Goal: Task Accomplishment & Management: Use online tool/utility

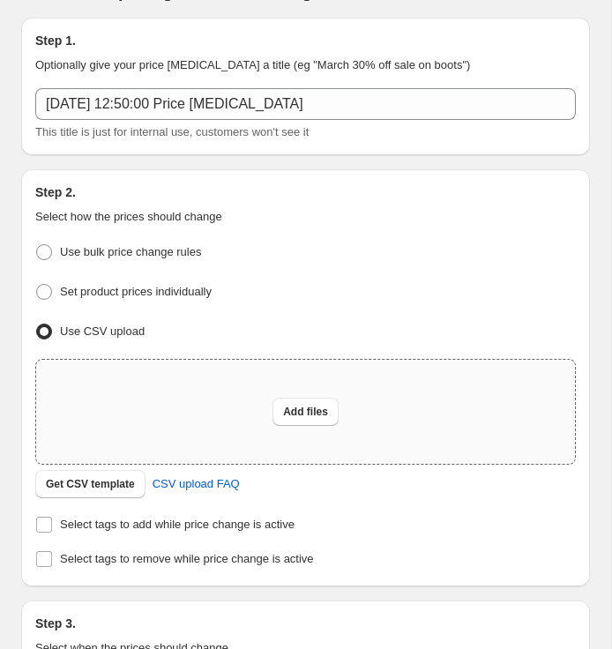
scroll to position [109, 0]
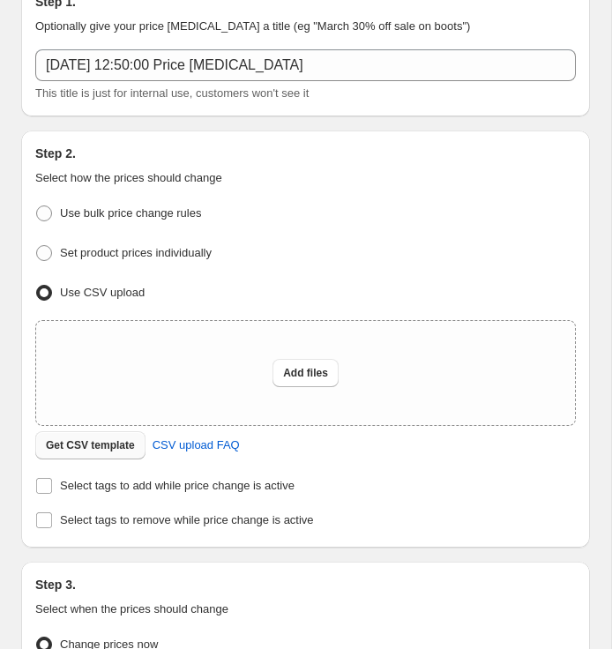
click at [98, 444] on span "Get CSV template" at bounding box center [90, 446] width 89 height 14
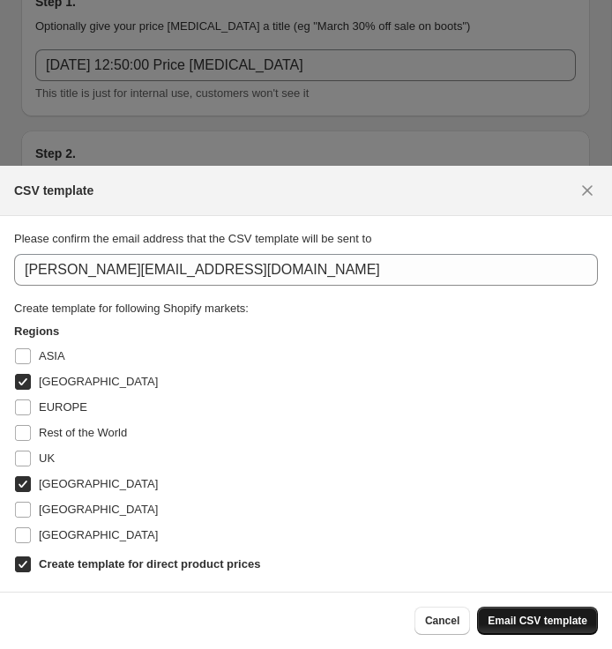
click at [521, 626] on span "Email CSV template" at bounding box center [538, 621] width 100 height 14
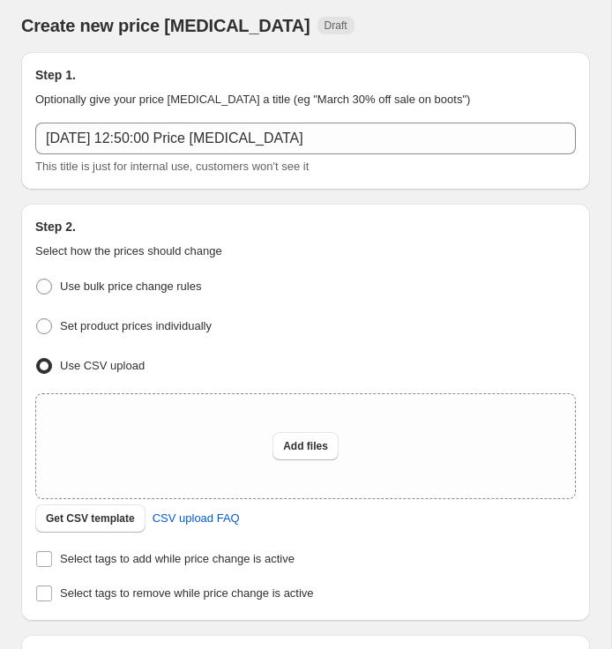
scroll to position [0, 0]
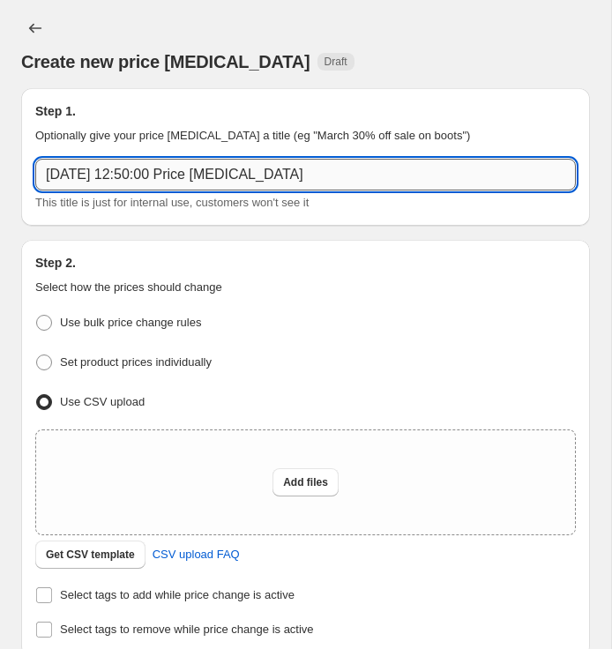
click at [319, 176] on input "[DATE] 12:50:00 Price [MEDICAL_DATA]" at bounding box center [305, 175] width 541 height 32
drag, startPoint x: 215, startPoint y: 175, endPoint x: 38, endPoint y: 175, distance: 177.4
click at [38, 175] on input "[DATE] 12:50:00 Price [MEDICAL_DATA]" at bounding box center [305, 175] width 541 height 32
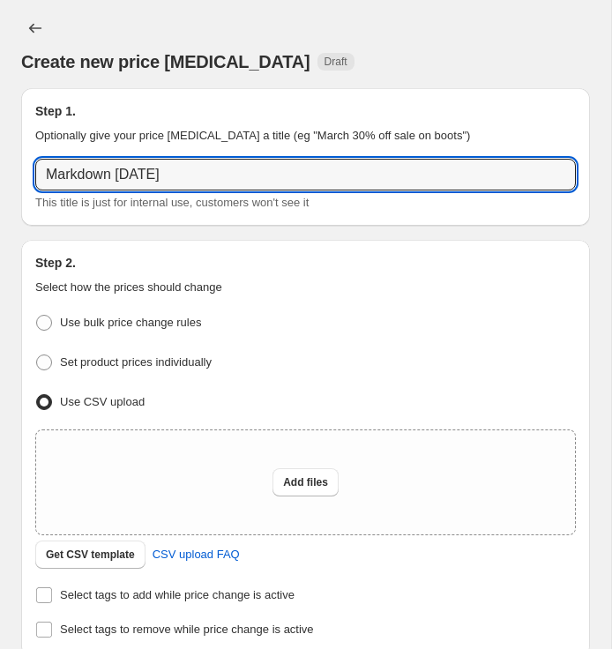
type input "Markdown [DATE]"
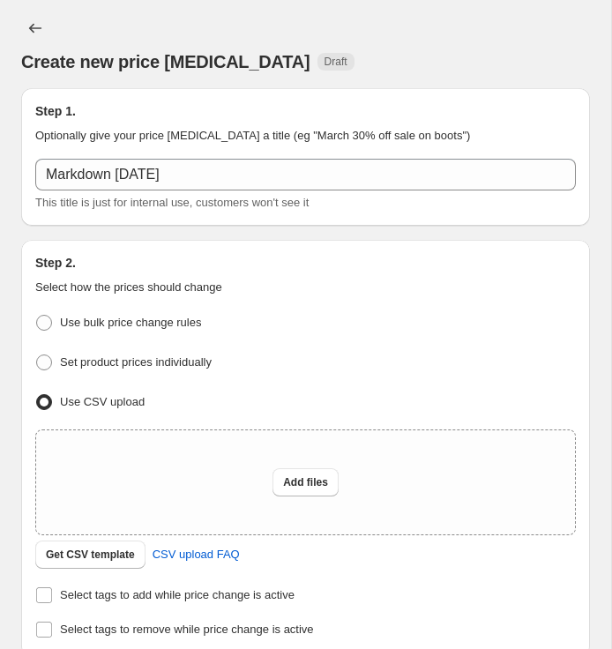
click at [322, 293] on p "Select how the prices should change" at bounding box center [305, 288] width 541 height 18
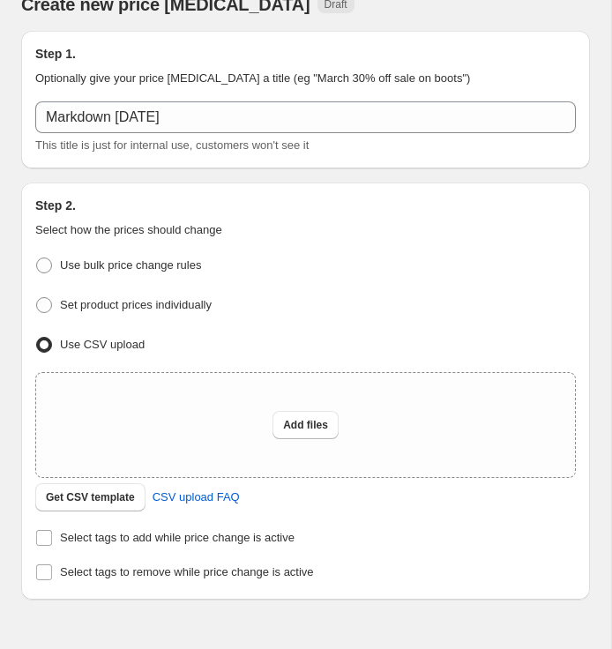
scroll to position [61, 0]
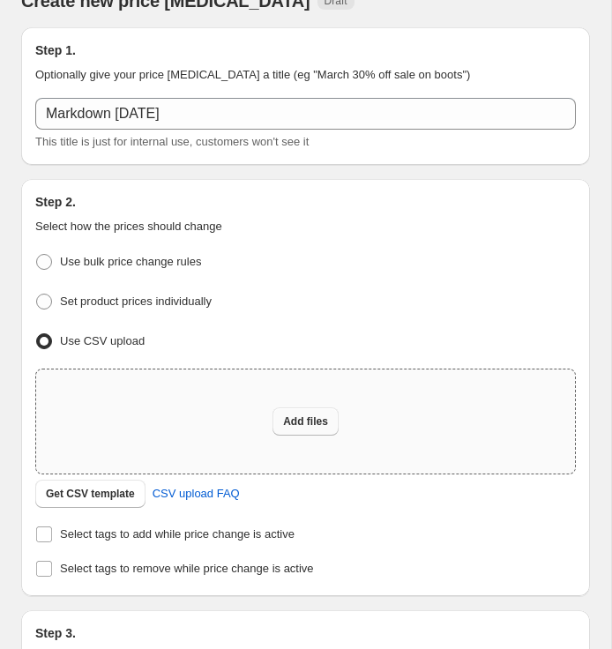
click at [302, 423] on span "Add files" at bounding box center [305, 422] width 45 height 14
type input "C:\fakepath\csv_template_user_50471 [DATE].csv"
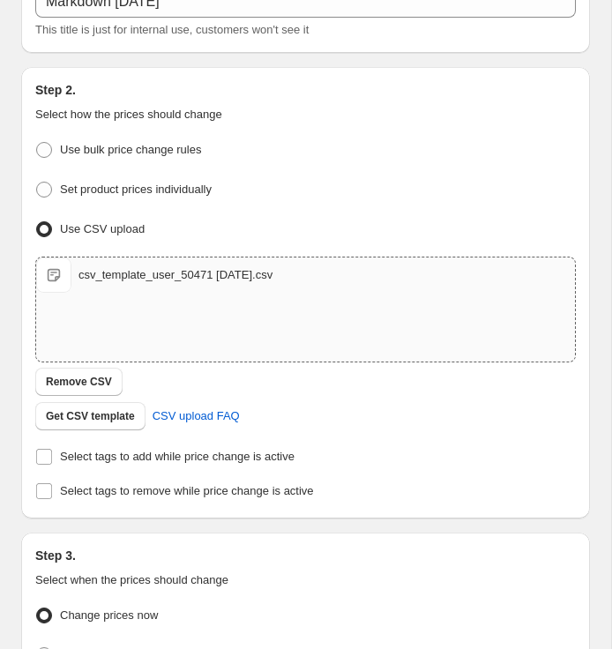
scroll to position [174, 0]
click at [46, 454] on input "Select tags to add while price change is active" at bounding box center [44, 456] width 16 height 16
checkbox input "true"
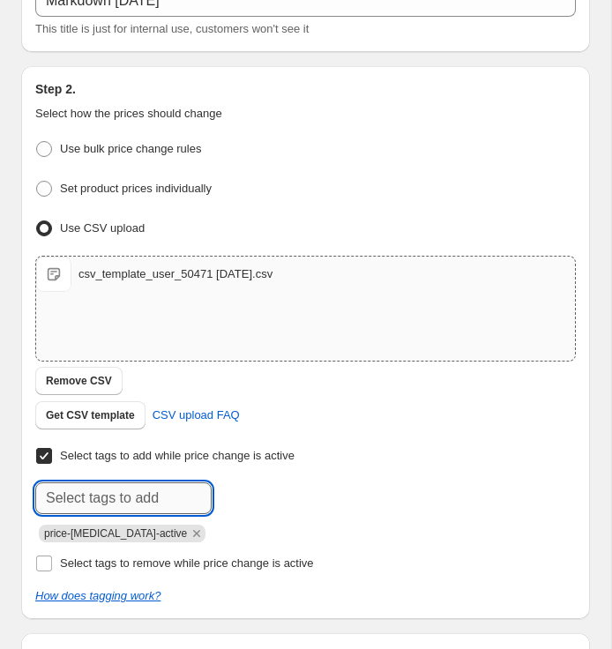
click at [109, 493] on input "text" at bounding box center [123, 499] width 176 height 32
type input "s"
click at [45, 454] on input "Select tags to add while price change is active" at bounding box center [44, 456] width 16 height 16
checkbox input "false"
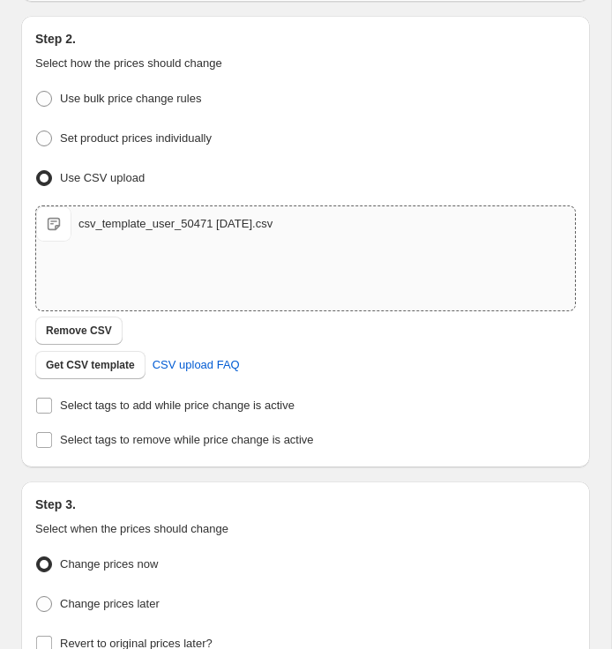
scroll to position [304, 0]
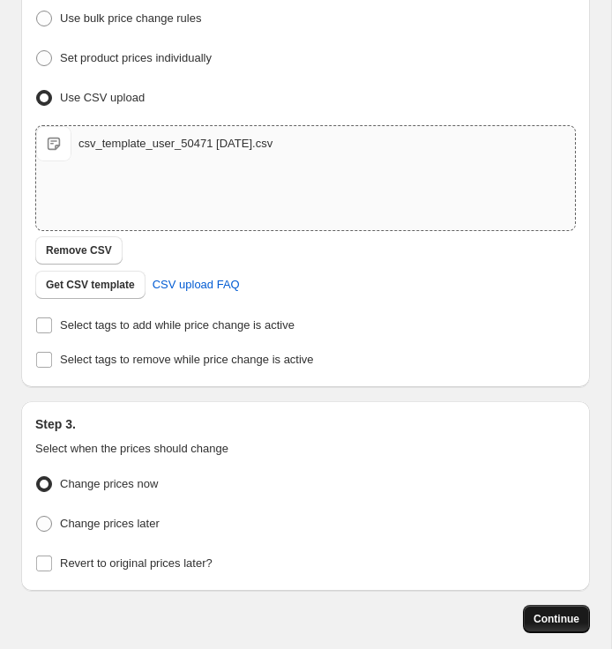
click at [558, 614] on span "Continue" at bounding box center [557, 619] width 46 height 14
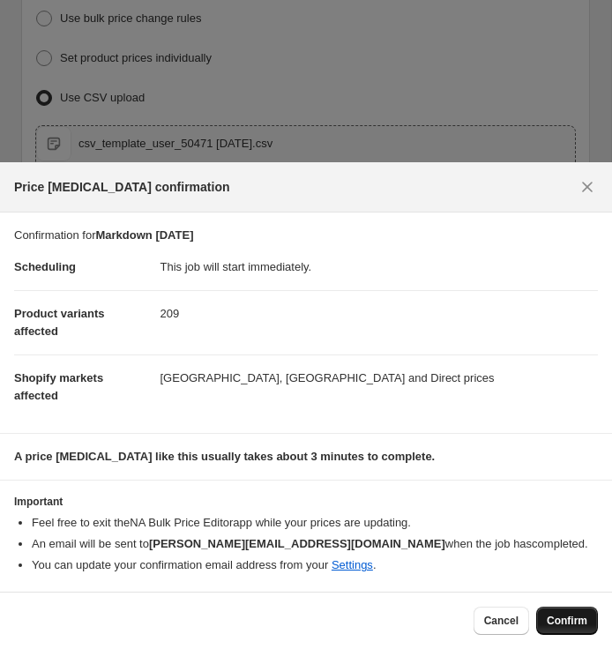
click at [565, 623] on span "Confirm" at bounding box center [567, 621] width 41 height 14
